Goal: Task Accomplishment & Management: Manage account settings

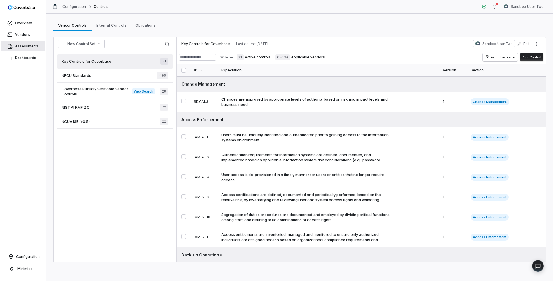
click at [22, 47] on span "Assessments" at bounding box center [27, 46] width 24 height 5
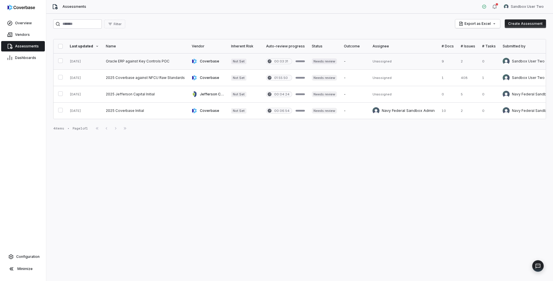
click at [150, 61] on link at bounding box center [145, 61] width 86 height 16
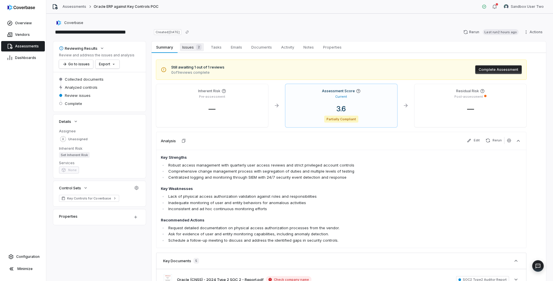
click at [192, 45] on span "Issues 2" at bounding box center [192, 47] width 24 height 8
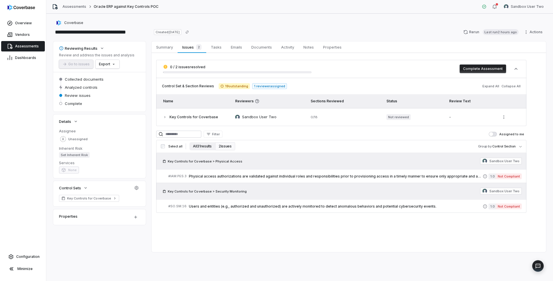
click at [201, 146] on button "All 31 results" at bounding box center [202, 146] width 26 height 8
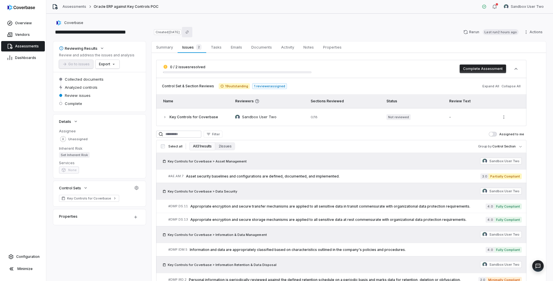
click at [188, 32] on icon "Copy link" at bounding box center [187, 32] width 3 height 3
click at [113, 67] on html "**********" at bounding box center [276, 140] width 553 height 281
click at [121, 75] on div "Export as PDF" at bounding box center [117, 76] width 41 height 9
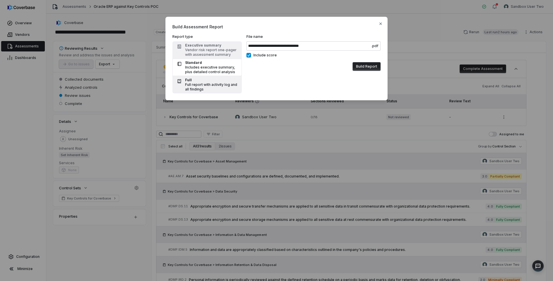
click at [199, 85] on div "Full report with activity log and all findings" at bounding box center [211, 86] width 53 height 9
type input "**********"
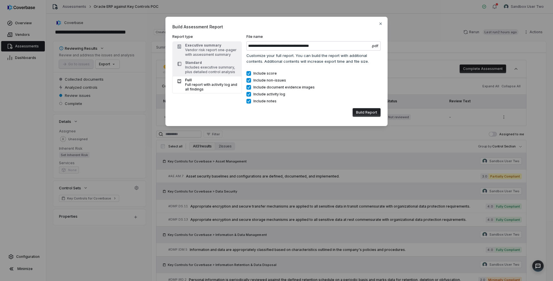
click at [274, 111] on button "Build Report" at bounding box center [366, 112] width 28 height 9
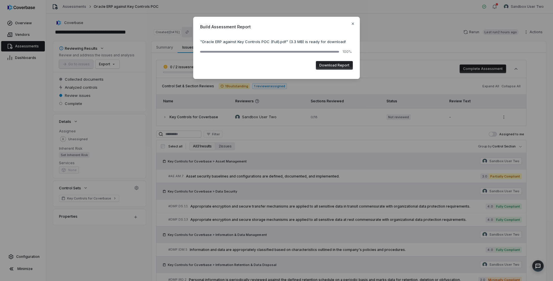
click at [274, 66] on button "Download Report" at bounding box center [334, 65] width 37 height 9
click at [274, 24] on icon "button" at bounding box center [352, 23] width 5 height 5
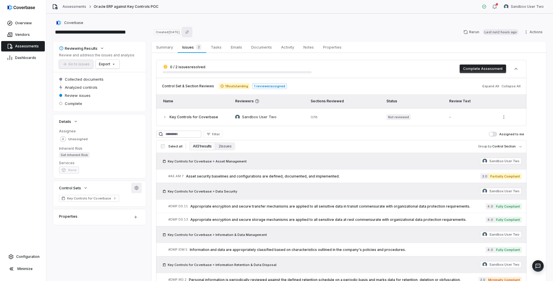
click at [136, 189] on icon "button" at bounding box center [137, 188] width 4 height 4
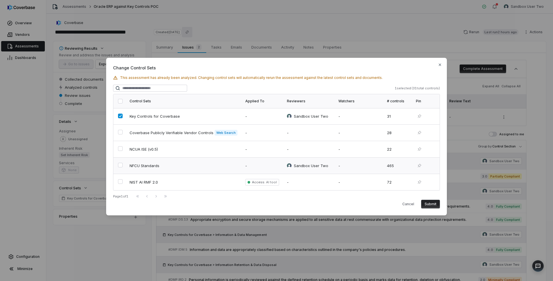
click at [119, 165] on button "button" at bounding box center [120, 165] width 5 height 5
click at [274, 204] on button "Submit" at bounding box center [430, 204] width 19 height 9
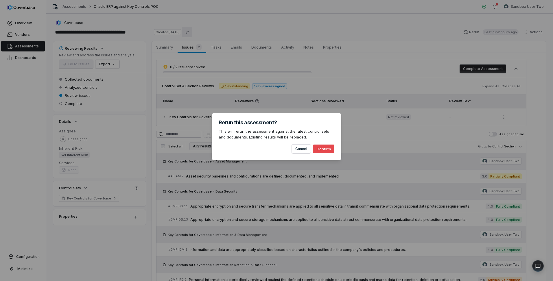
click at [274, 151] on button "Confirm" at bounding box center [323, 148] width 21 height 9
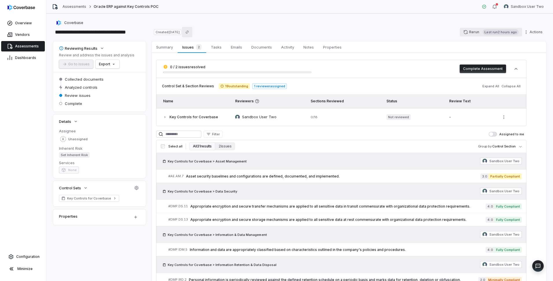
click at [274, 32] on icon "button" at bounding box center [465, 32] width 5 height 5
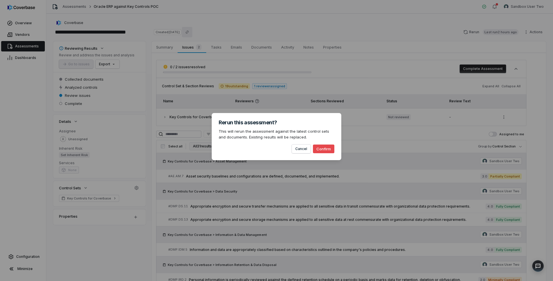
click at [274, 150] on button "Confirm" at bounding box center [323, 148] width 21 height 9
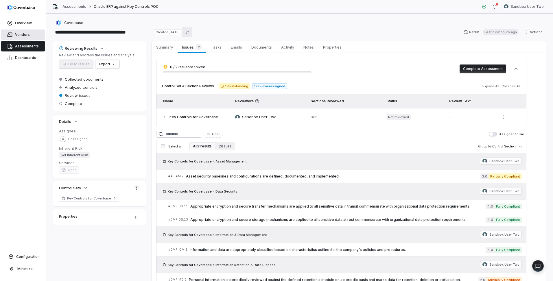
click at [26, 35] on span "Vendors" at bounding box center [22, 34] width 15 height 5
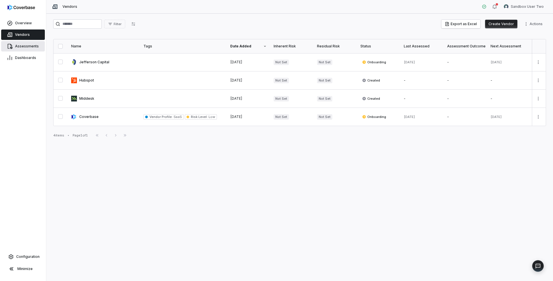
click at [24, 46] on span "Assessments" at bounding box center [27, 46] width 24 height 5
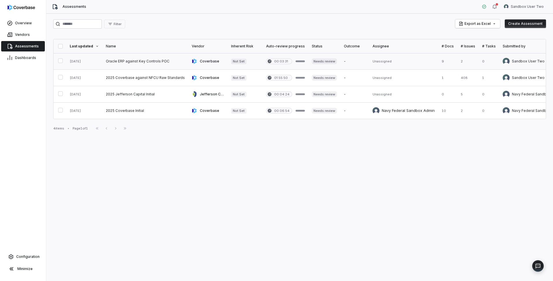
click at [124, 63] on link at bounding box center [145, 61] width 86 height 16
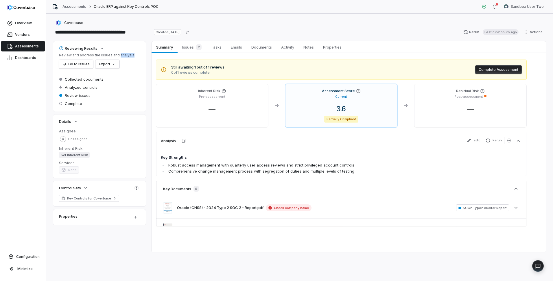
click at [124, 63] on div "Review and address the issues and analysis Go to issues Export" at bounding box center [96, 61] width 75 height 16
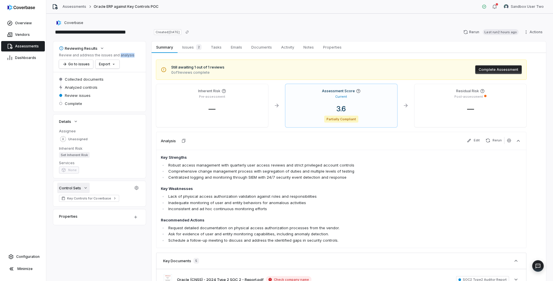
click at [81, 189] on span "Control Sets" at bounding box center [70, 187] width 22 height 5
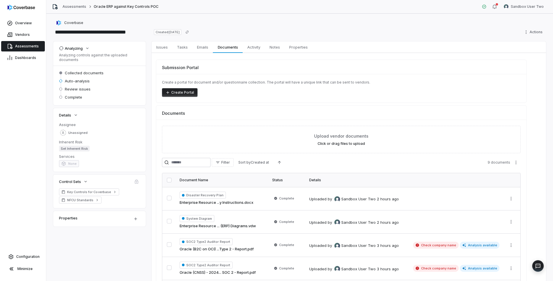
click at [139, 187] on div "Control Sets" at bounding box center [99, 182] width 92 height 14
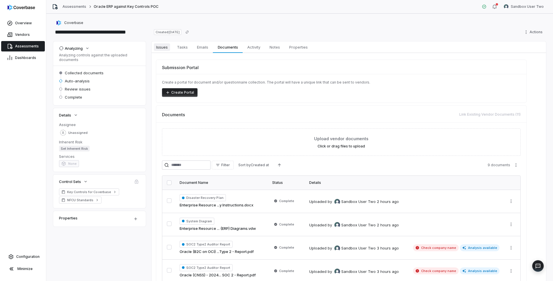
click at [165, 49] on span "Issues" at bounding box center [162, 47] width 16 height 8
